Goal: Task Accomplishment & Management: Complete application form

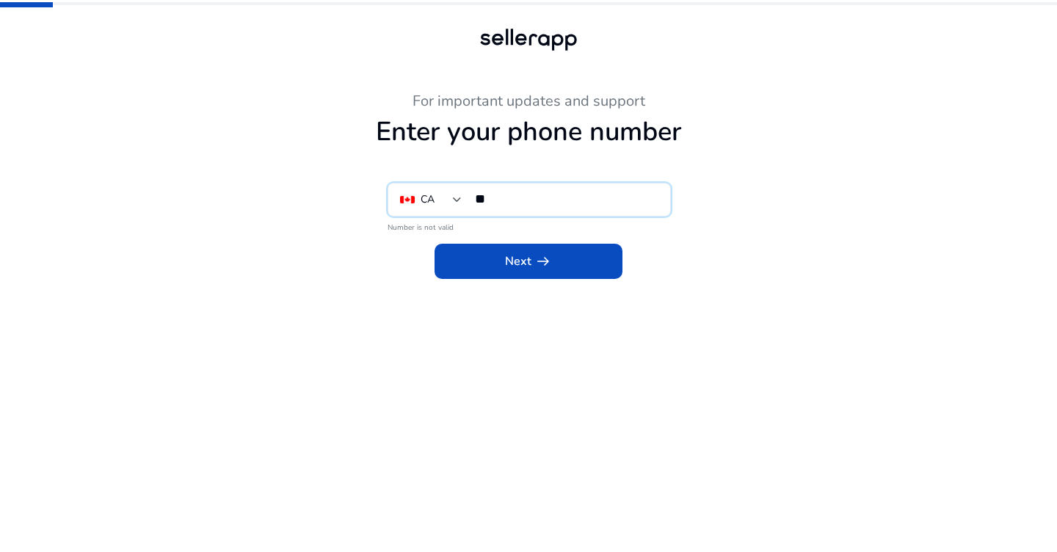
click at [543, 191] on input "**" at bounding box center [566, 199] width 183 height 16
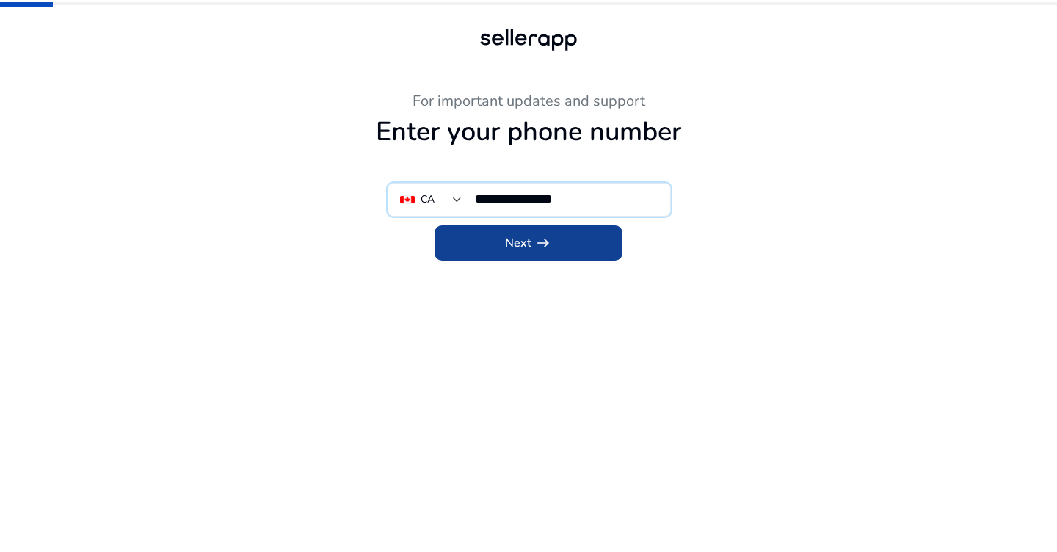
type input "**********"
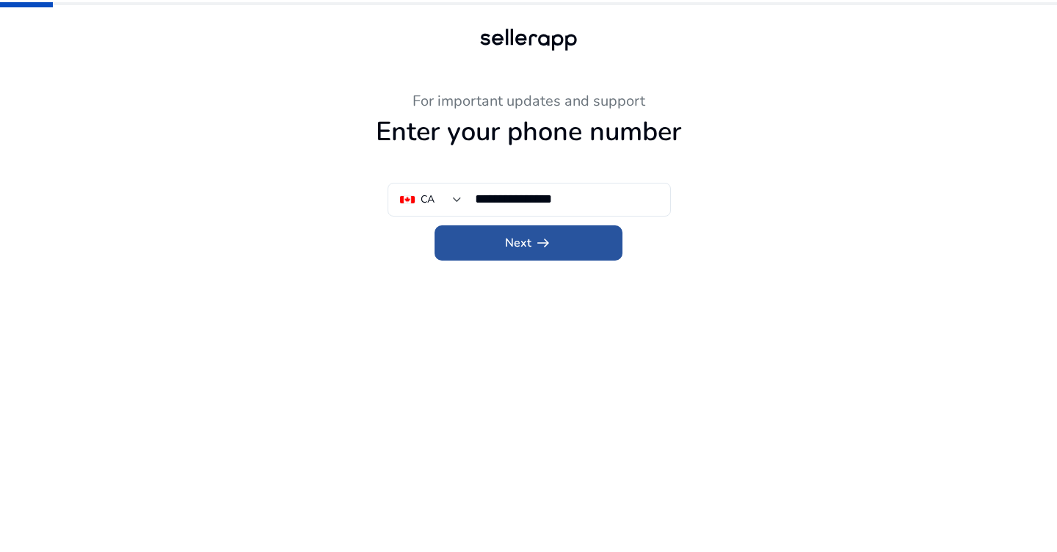
click at [608, 235] on span at bounding box center [529, 242] width 188 height 35
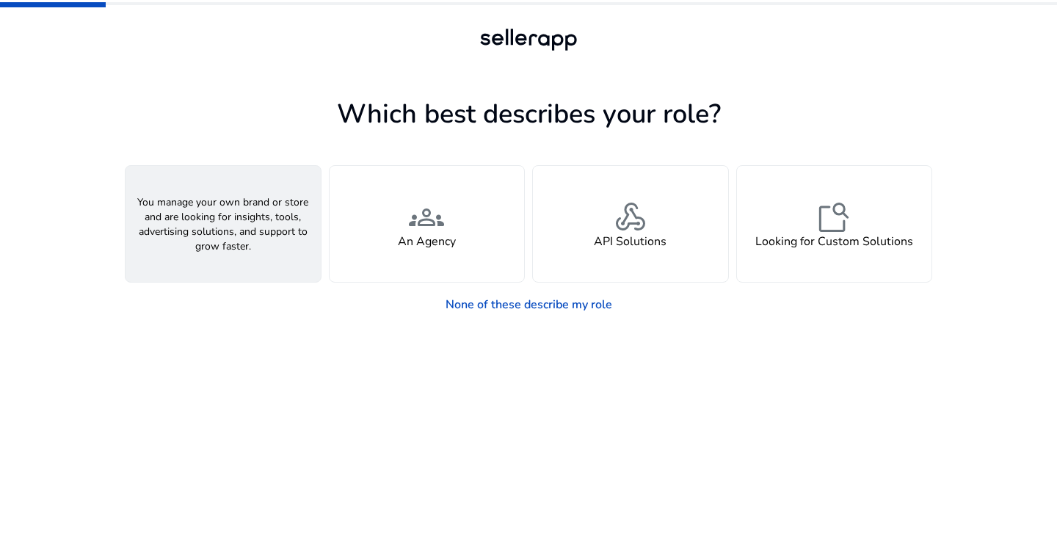
click at [235, 243] on h4 "A Seller" at bounding box center [223, 242] width 44 height 14
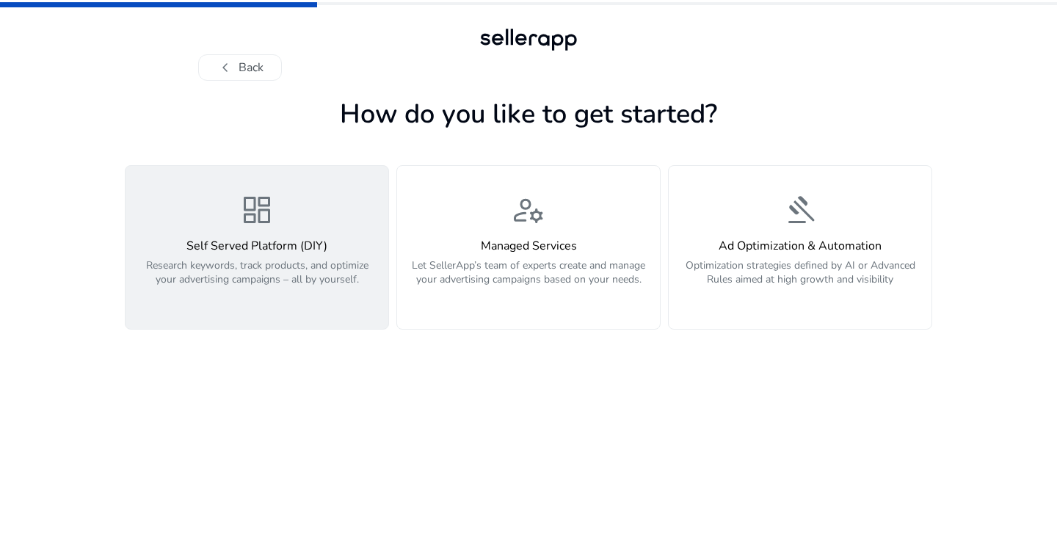
click at [263, 225] on span "dashboard" at bounding box center [256, 209] width 35 height 35
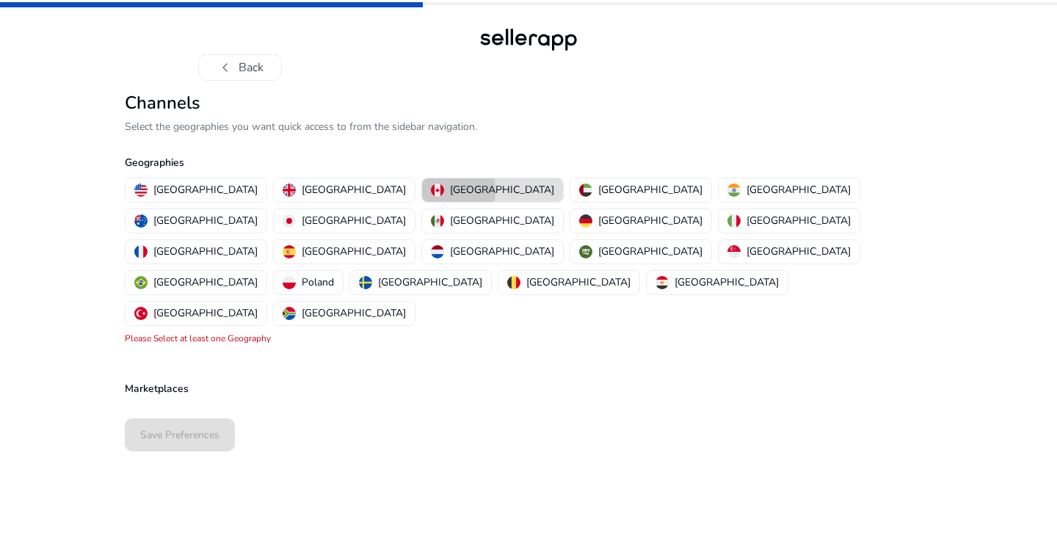
click at [431, 190] on div "[GEOGRAPHIC_DATA]" at bounding box center [492, 189] width 123 height 15
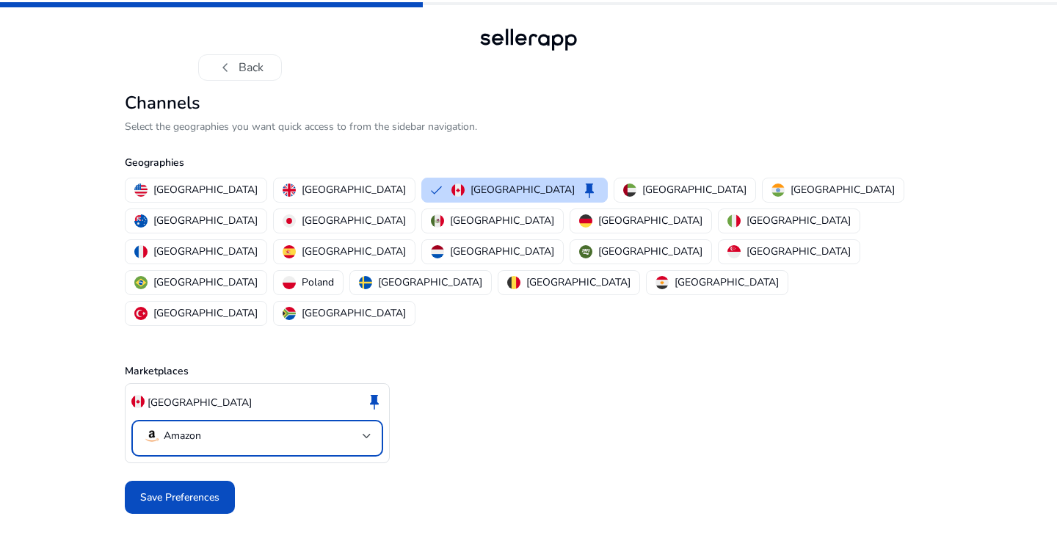
click at [348, 427] on mat-select-trigger "Amazon" at bounding box center [252, 436] width 219 height 18
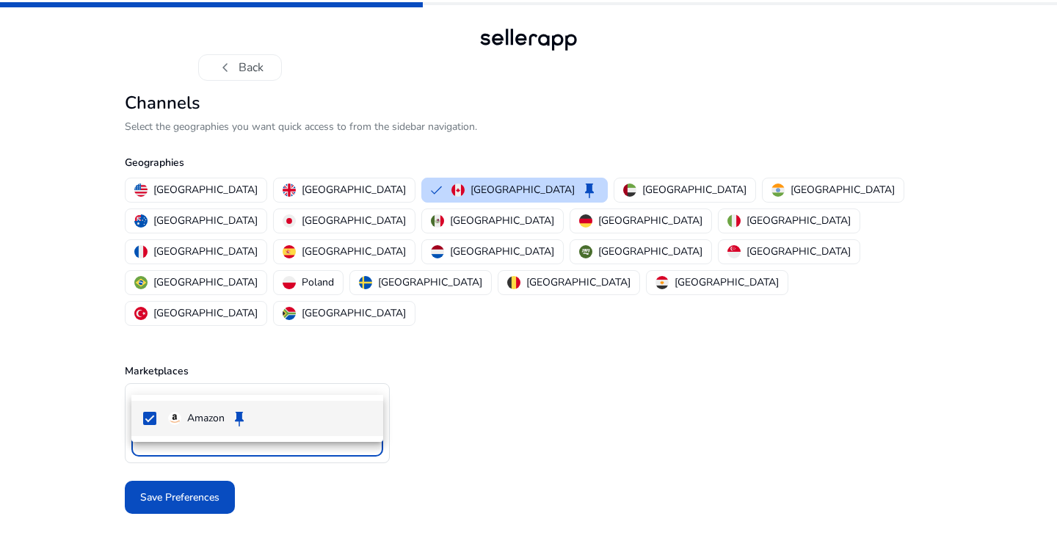
click at [348, 382] on div at bounding box center [528, 276] width 1057 height 552
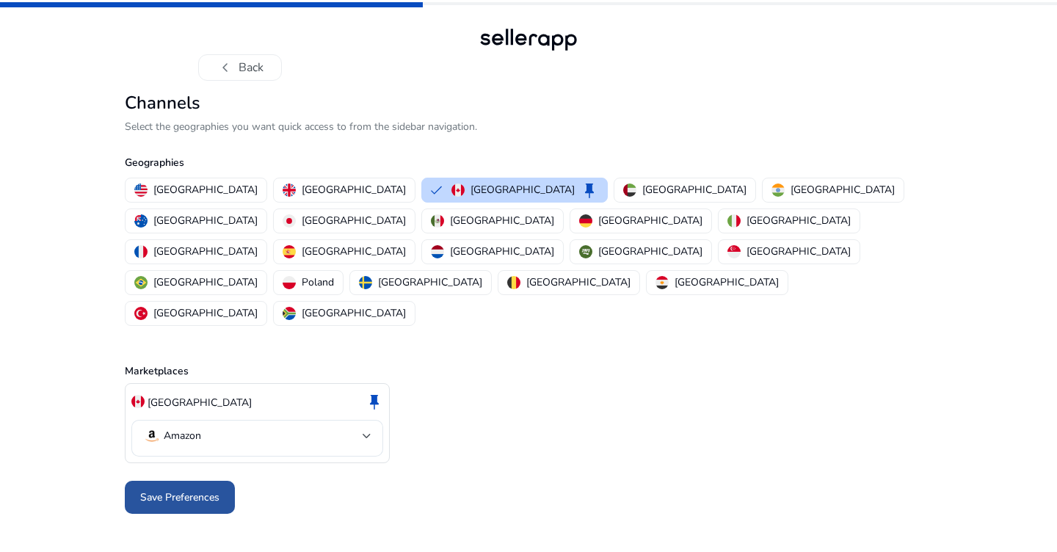
click at [206, 490] on span "Save Preferences" at bounding box center [179, 497] width 79 height 15
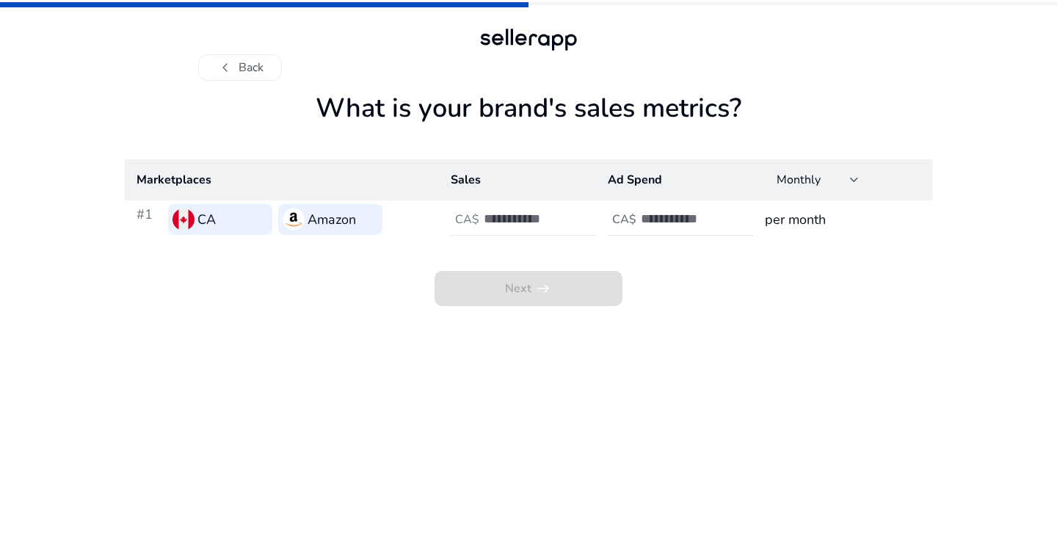
click at [478, 222] on h4 "CA$" at bounding box center [467, 220] width 24 height 14
click at [538, 363] on app-sales-metrics "What is your brand's sales metrics? Marketplaces Sales Ad Spend Monthly #1 CA A…" at bounding box center [528, 321] width 807 height 459
click at [528, 221] on input "number" at bounding box center [533, 219] width 99 height 16
type input "*"
click at [660, 296] on div "Next arrow_right_alt" at bounding box center [528, 273] width 807 height 68
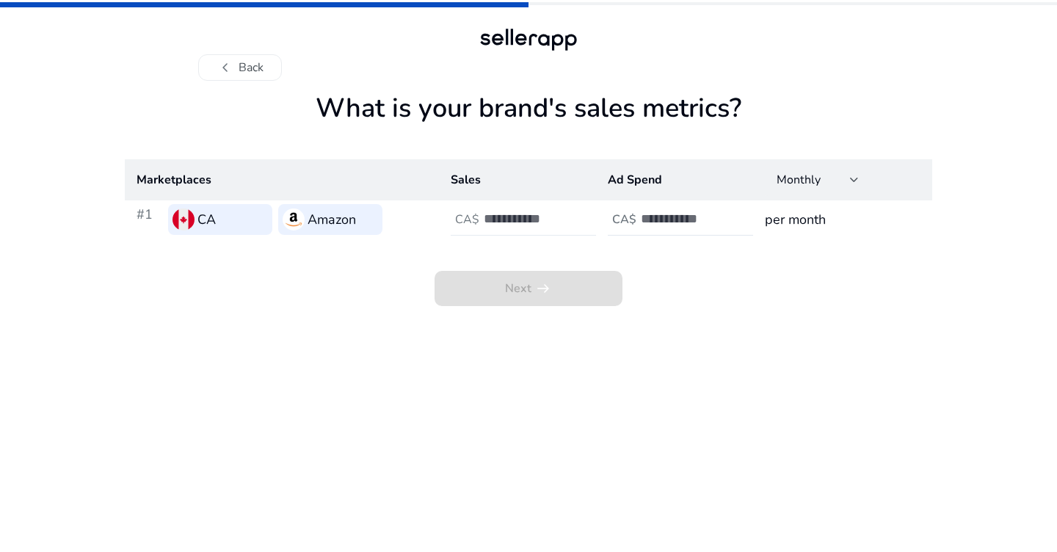
click at [586, 220] on div "*" at bounding box center [550, 219] width 132 height 32
click at [669, 220] on input "number" at bounding box center [690, 219] width 99 height 16
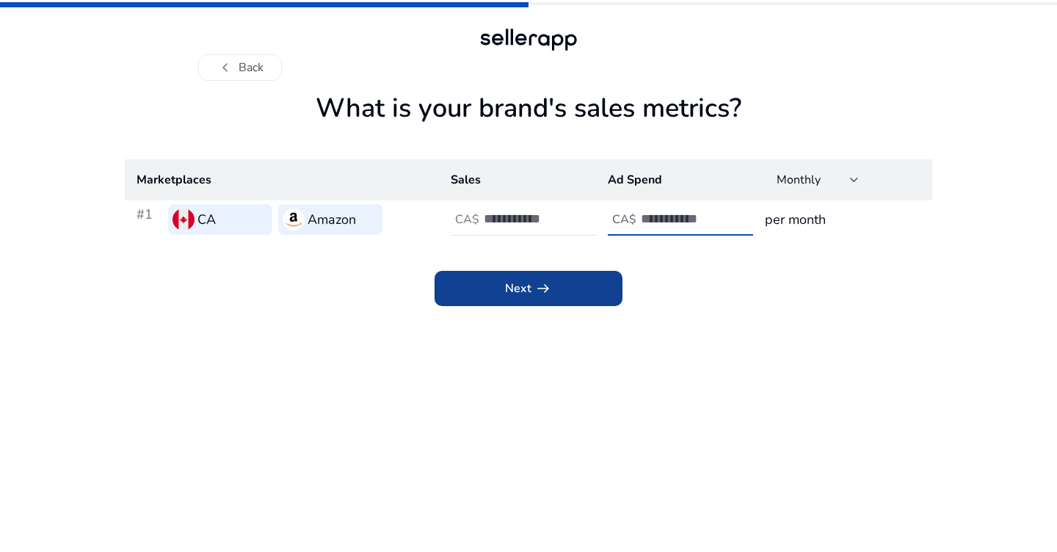
type input "*"
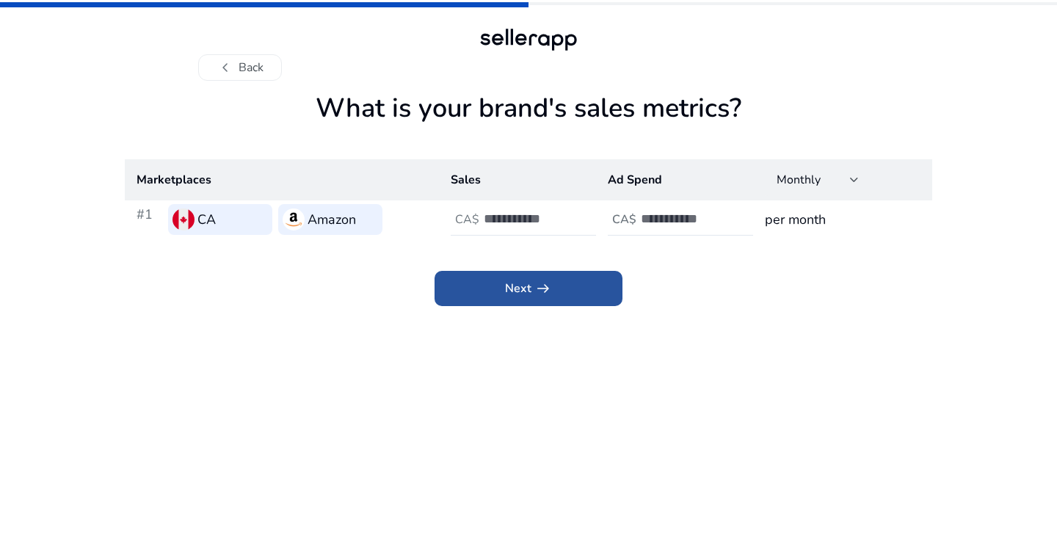
click at [548, 286] on span "arrow_right_alt" at bounding box center [543, 289] width 18 height 18
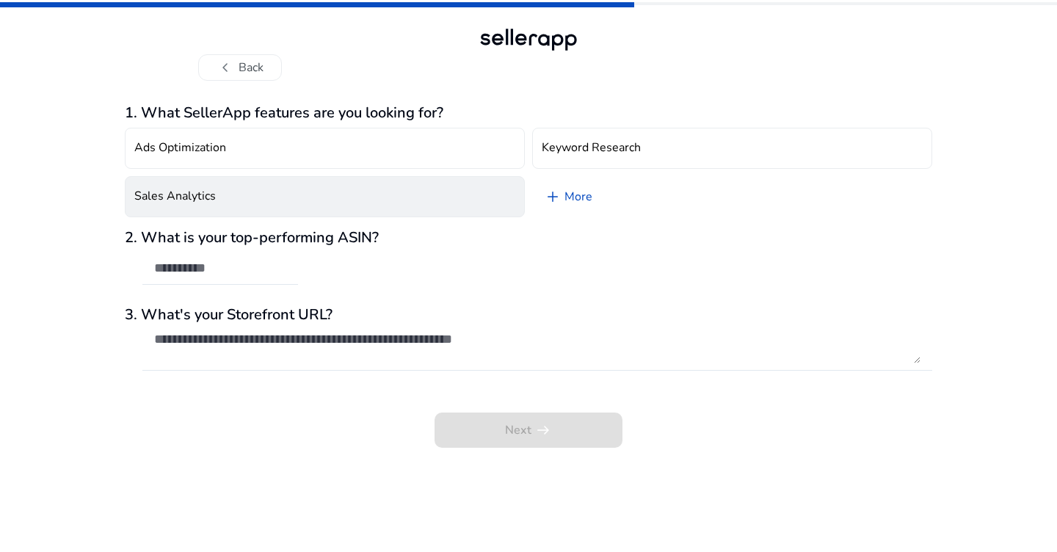
click at [470, 201] on button "Sales Analytics" at bounding box center [325, 196] width 400 height 41
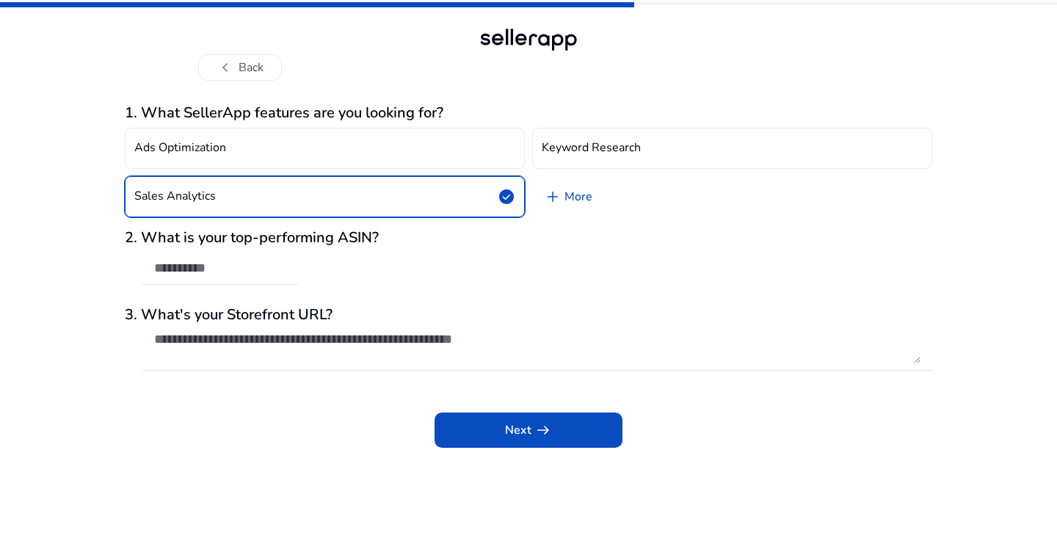
click at [559, 197] on span "add" at bounding box center [553, 197] width 18 height 18
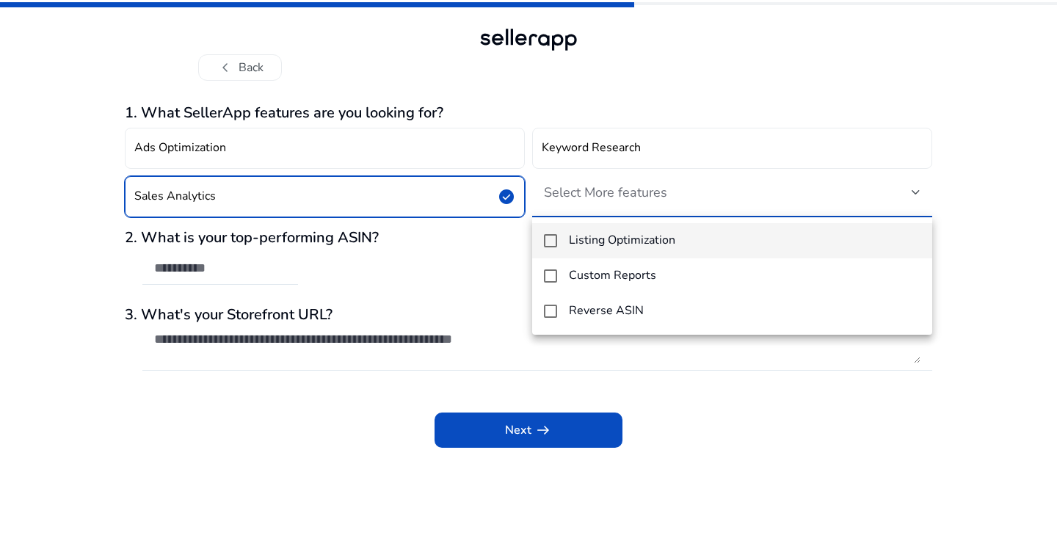
click at [585, 160] on div at bounding box center [528, 276] width 1057 height 552
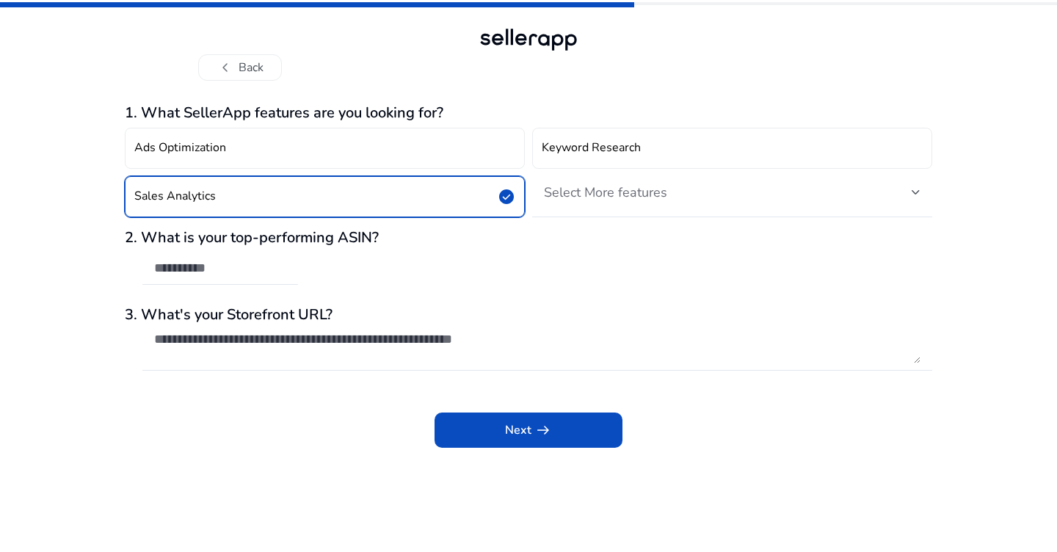
click at [585, 160] on button "Keyword Research" at bounding box center [732, 148] width 400 height 41
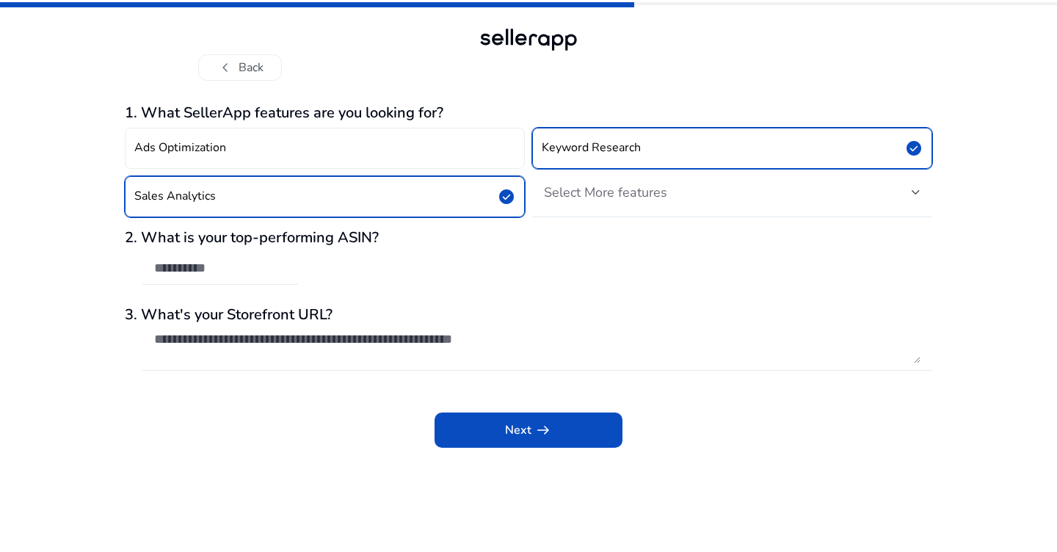
click at [241, 259] on div at bounding box center [220, 268] width 132 height 32
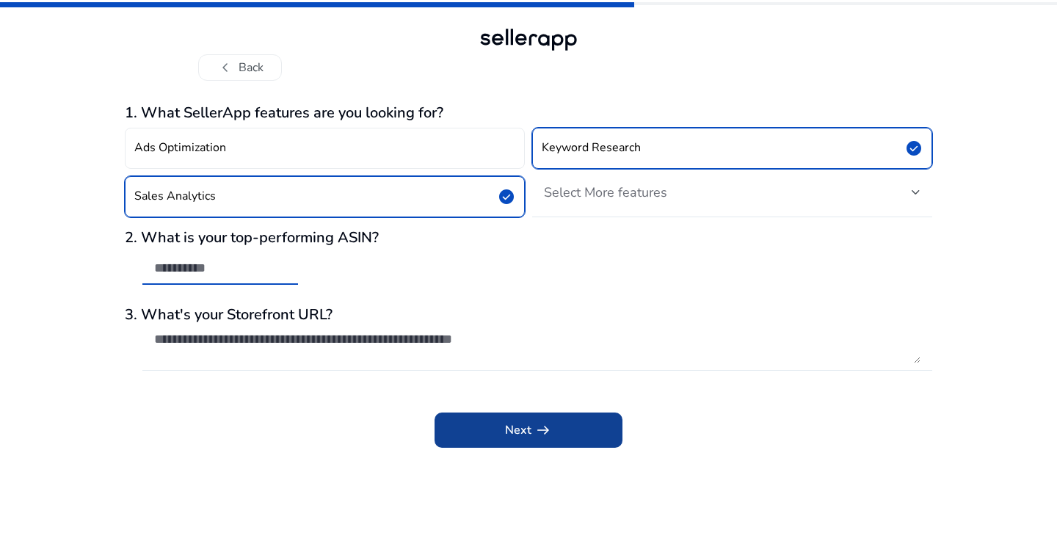
click at [567, 437] on span at bounding box center [529, 429] width 188 height 35
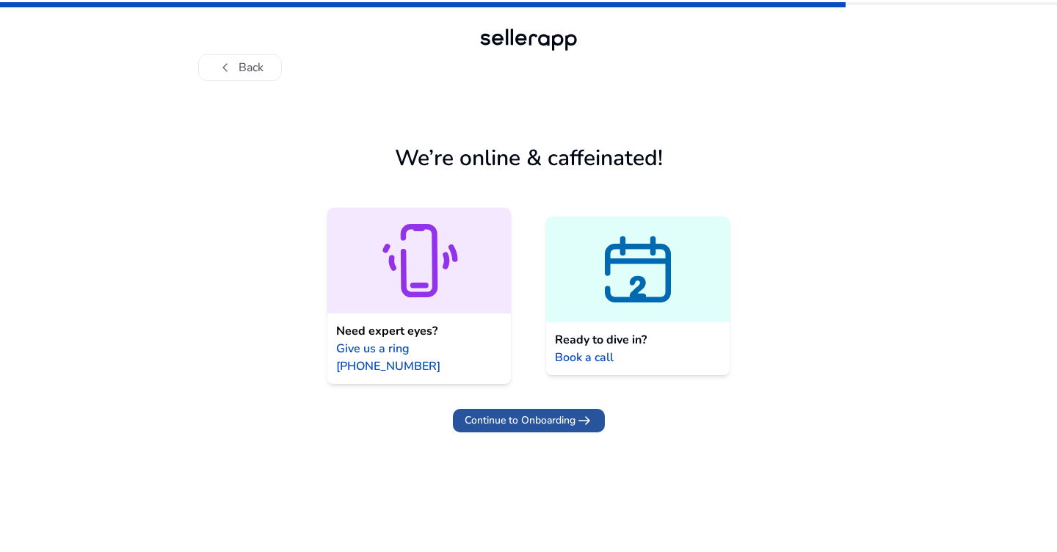
click at [528, 412] on span "Continue to Onboarding" at bounding box center [520, 419] width 111 height 15
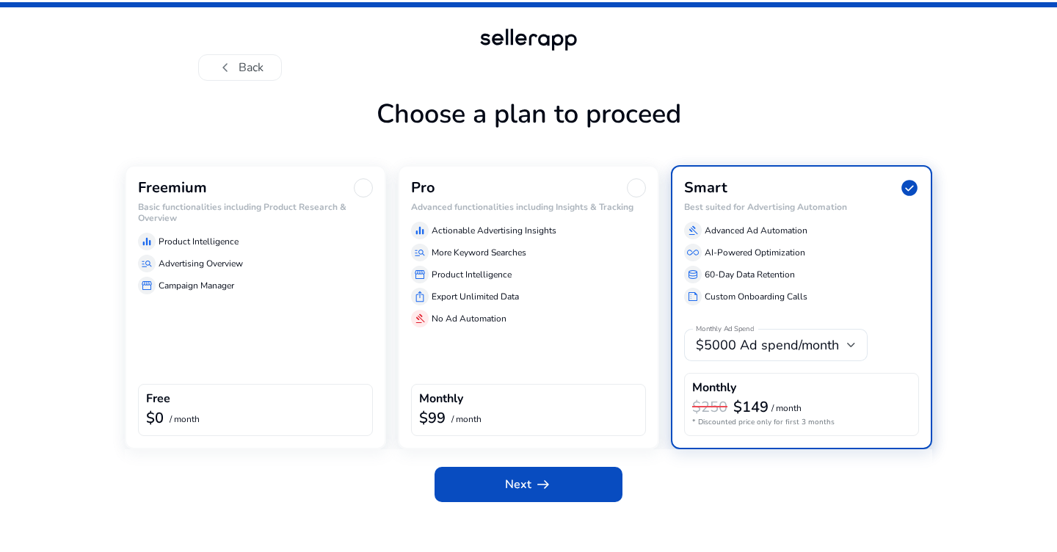
click at [202, 310] on div "Freemium Basic functionalities including Product Research & Overview equalizer …" at bounding box center [255, 307] width 261 height 284
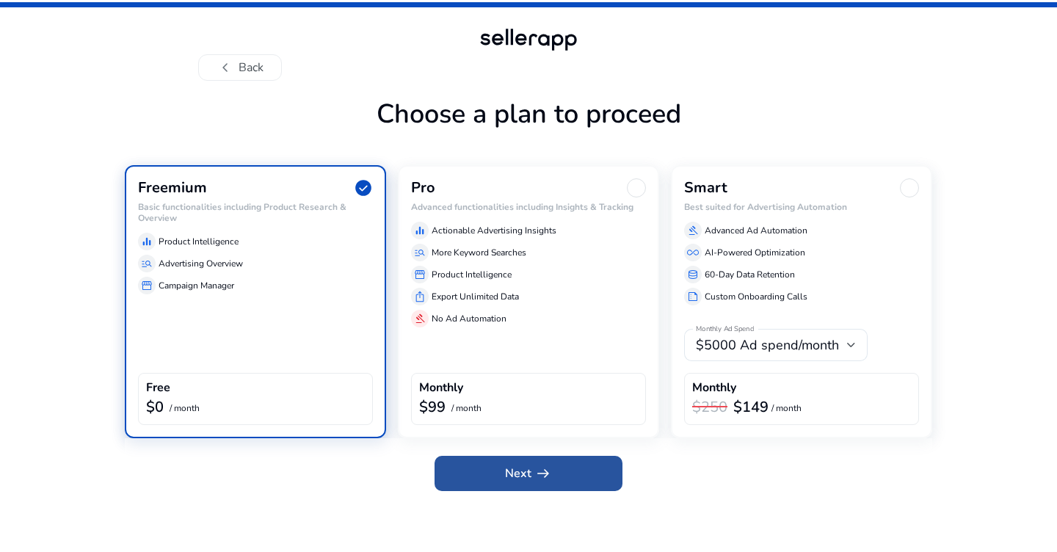
click at [494, 481] on span at bounding box center [529, 473] width 188 height 35
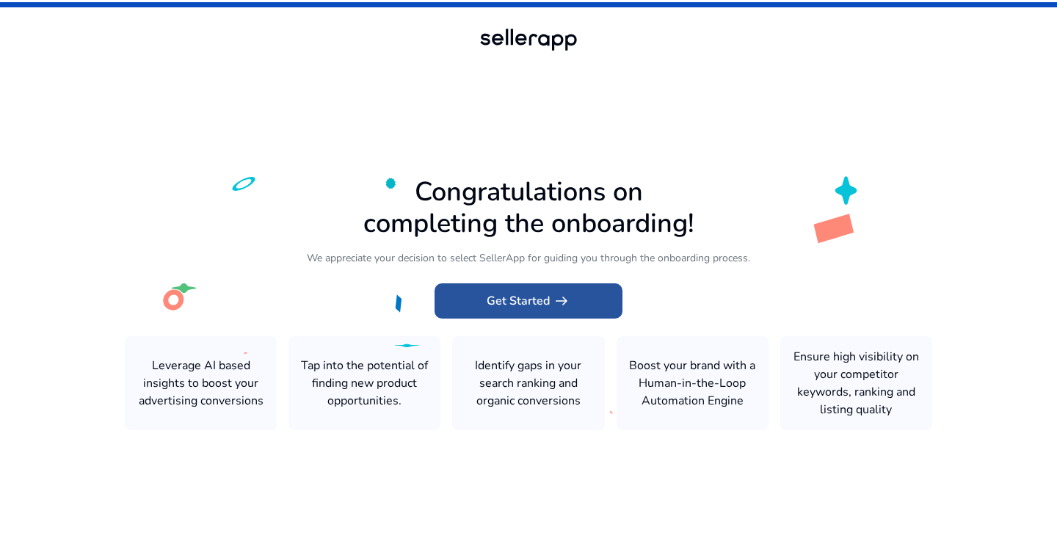
click at [547, 303] on span "Get Started arrow_right_alt" at bounding box center [529, 301] width 84 height 18
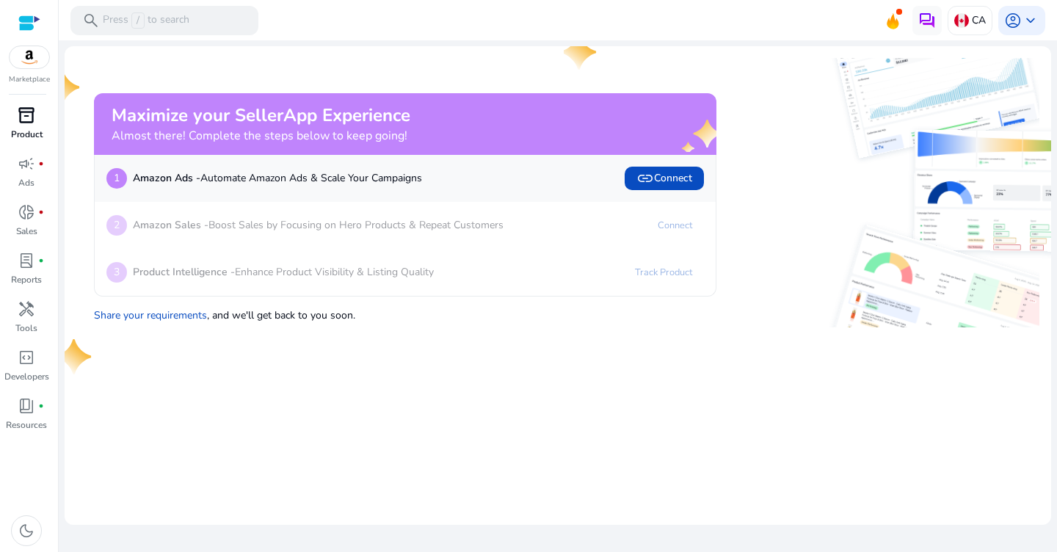
click at [34, 135] on p "Product" at bounding box center [27, 134] width 32 height 13
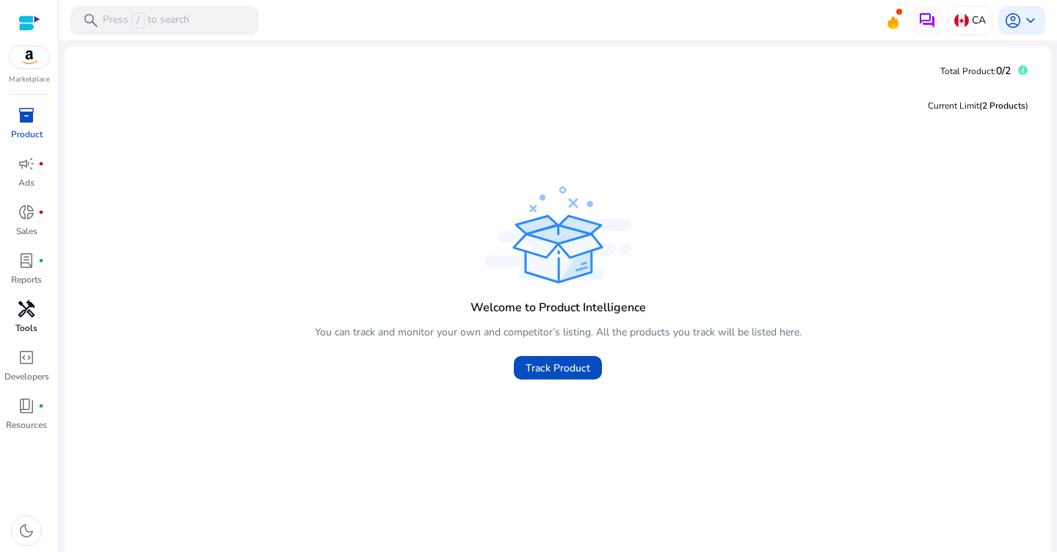
click at [32, 310] on span "handyman" at bounding box center [27, 309] width 18 height 18
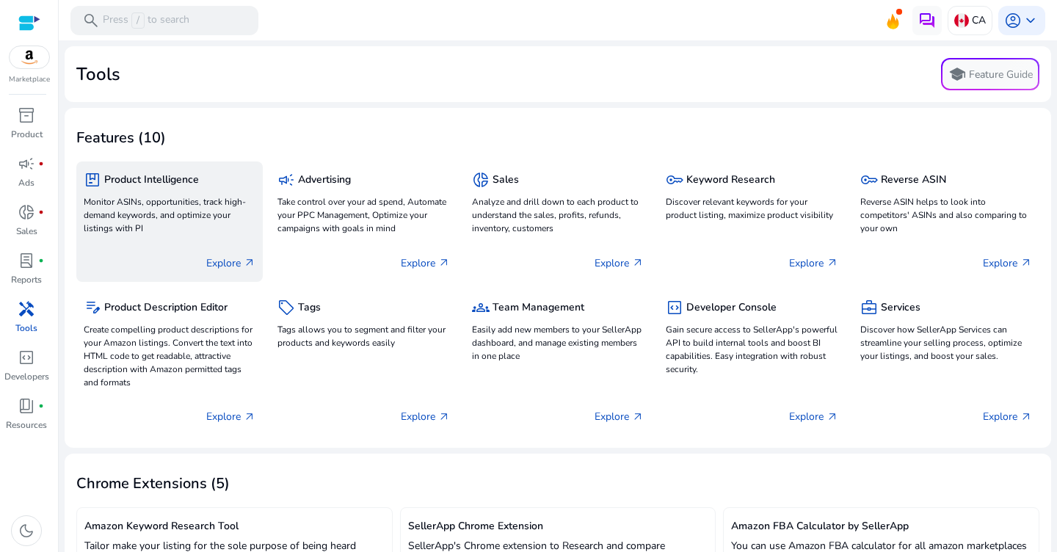
click at [127, 183] on h5 "Product Intelligence" at bounding box center [151, 180] width 95 height 12
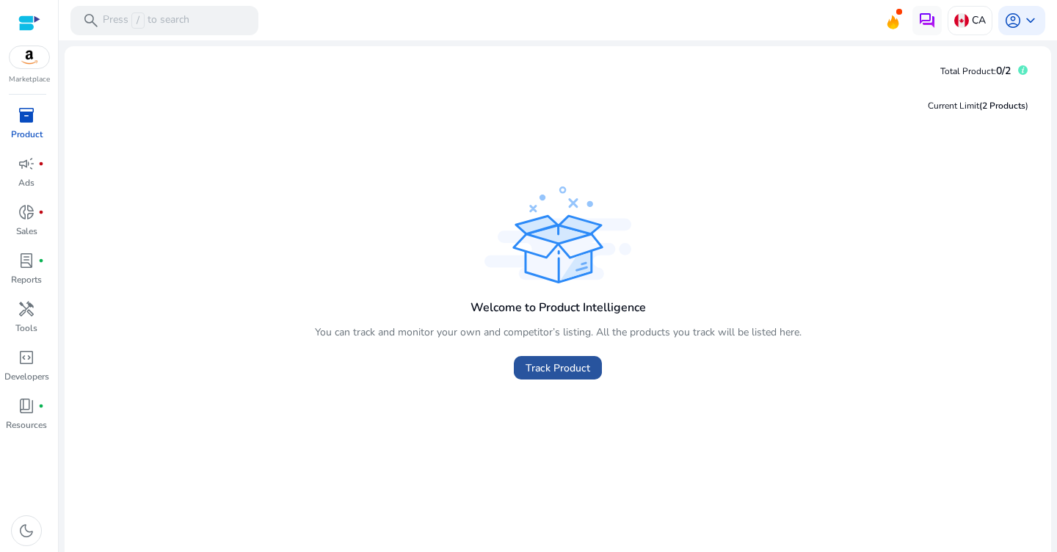
click at [562, 370] on span "Track Product" at bounding box center [558, 367] width 65 height 15
